Goal: Information Seeking & Learning: Learn about a topic

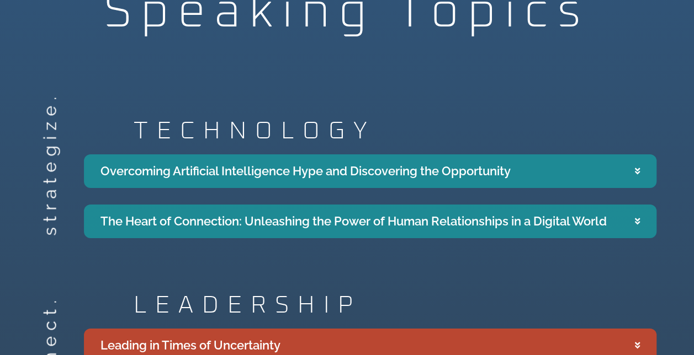
scroll to position [1795, 0]
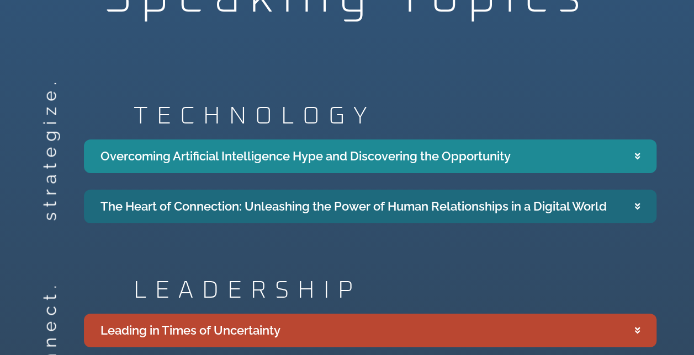
click at [627, 190] on summary "The Heart of Connection: Unleashing the Power of Human Relationships in a Digit…" at bounding box center [370, 207] width 572 height 34
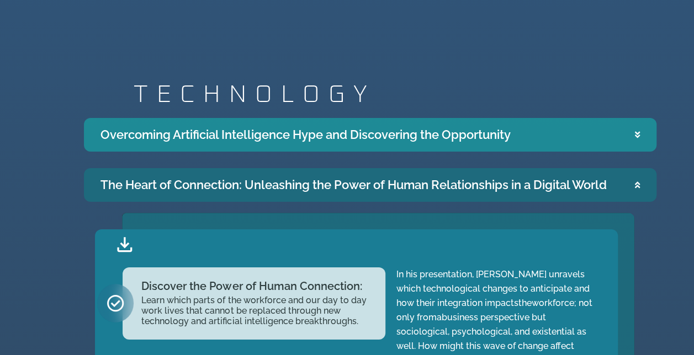
scroll to position [1811, 0]
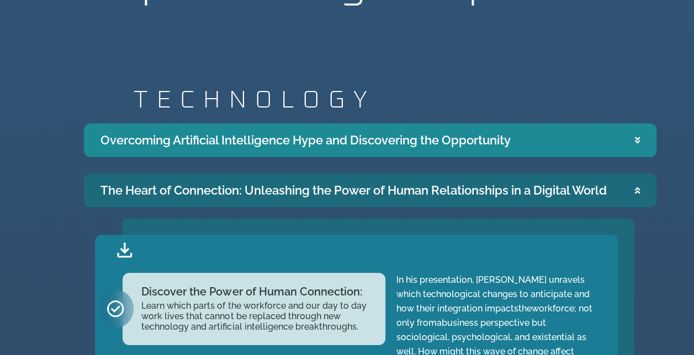
drag, startPoint x: 617, startPoint y: 152, endPoint x: 115, endPoint y: 150, distance: 502.1
click at [115, 174] on summary "The Heart of Connection: Unleashing the Power of Human Relationships in a Digit…" at bounding box center [370, 191] width 572 height 34
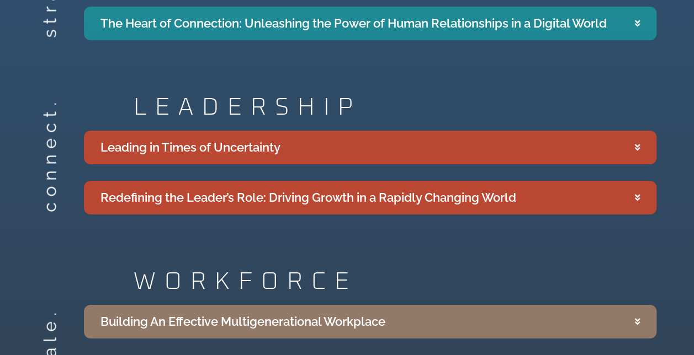
scroll to position [1974, 0]
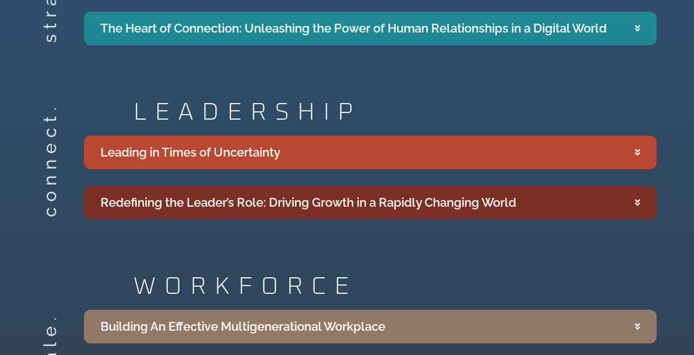
click at [637, 199] on icon "Accordion. Open links with Enter or Space, close with Escape, and navigate with…" at bounding box center [637, 203] width 5 height 8
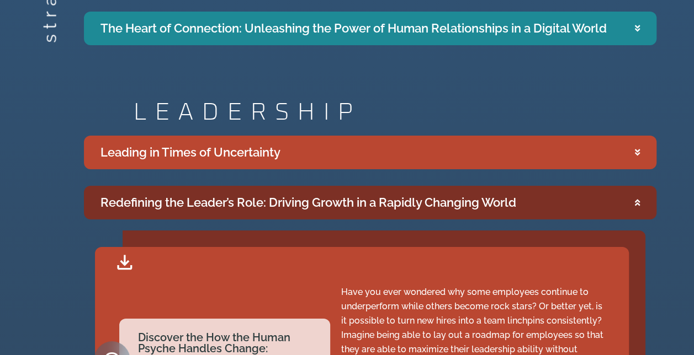
drag, startPoint x: 541, startPoint y: 166, endPoint x: 91, endPoint y: 152, distance: 449.9
click at [91, 186] on summary "Redefining the Leader’s Role: Driving Growth in a Rapidly Changing World" at bounding box center [370, 203] width 572 height 34
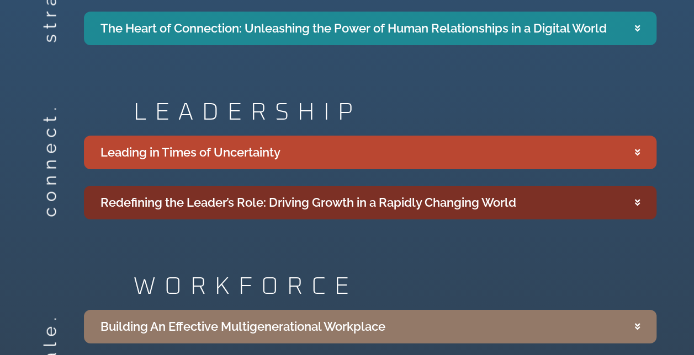
copy div "Redefining the Leader’s Role: Driving Growth in a Rapidly Changing World"
click at [639, 186] on summary "Redefining the Leader’s Role: Driving Growth in a Rapidly Changing World" at bounding box center [370, 203] width 572 height 34
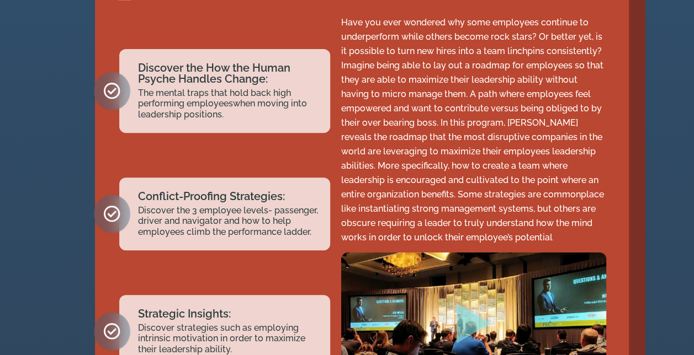
scroll to position [2199, 0]
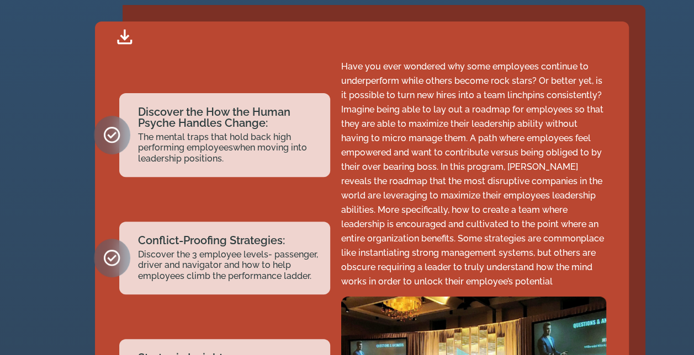
drag, startPoint x: 341, startPoint y: 31, endPoint x: 556, endPoint y: 253, distance: 308.3
click at [556, 253] on p "Have you ever wondered why some employees continue to underperform while others…" at bounding box center [473, 175] width 265 height 230
copy p "Have you ever wondered why some employees continue to underperform while others…"
